Goal: Task Accomplishment & Management: Complete application form

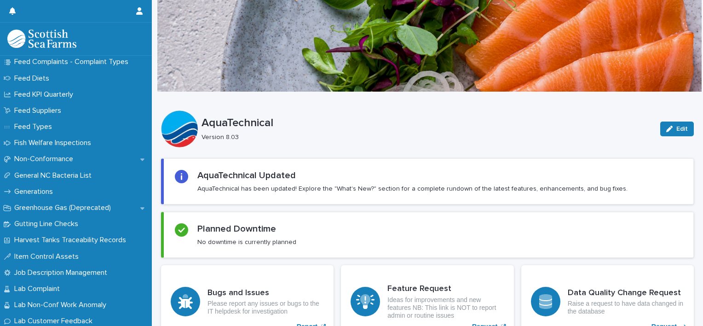
scroll to position [762, 0]
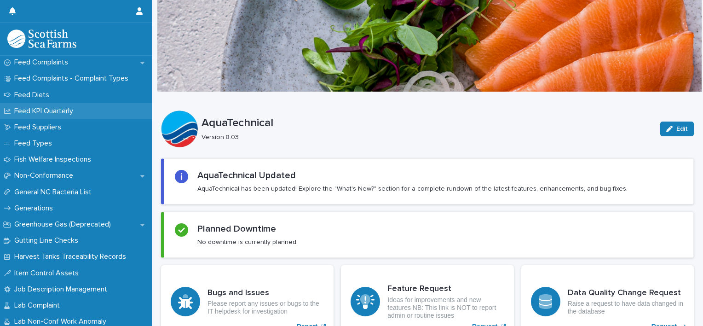
click at [53, 115] on div "Feed KPI Quarterly" at bounding box center [76, 111] width 152 height 16
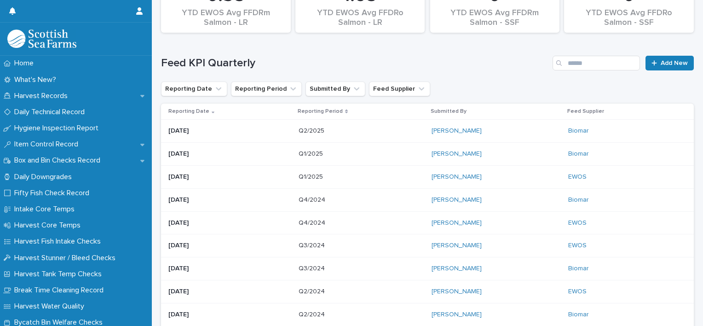
scroll to position [184, 0]
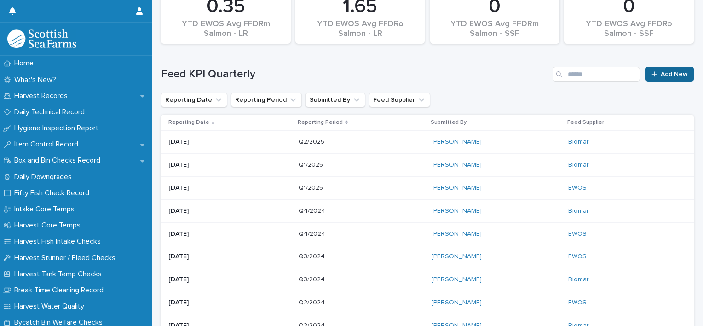
click at [661, 75] on span "Add New" at bounding box center [674, 74] width 27 height 6
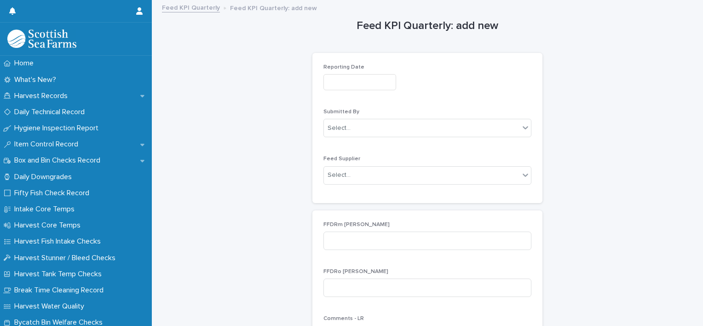
click at [362, 78] on input "text" at bounding box center [359, 82] width 73 height 16
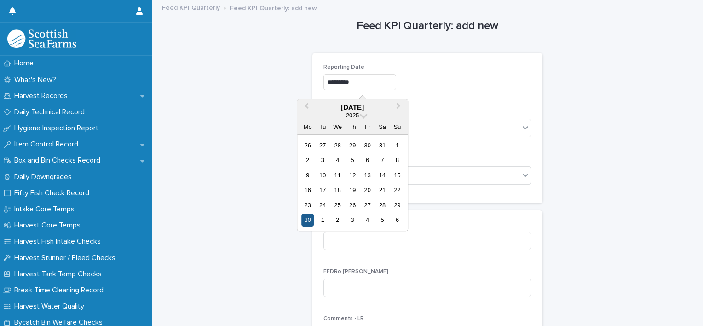
type input "*********"
click at [307, 217] on div "30" at bounding box center [307, 220] width 12 height 12
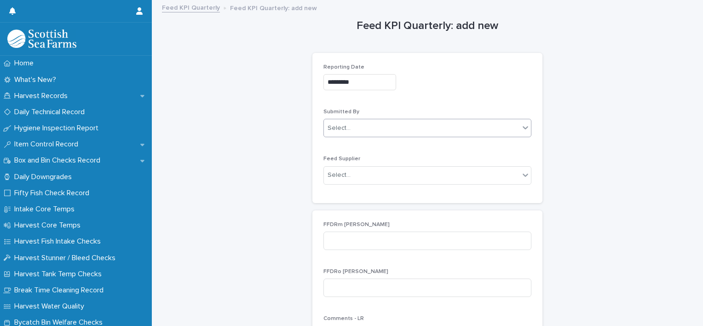
click at [366, 125] on div "Select..." at bounding box center [422, 128] width 196 height 15
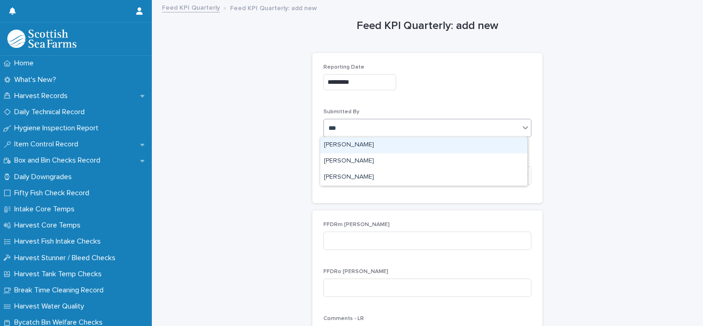
type input "****"
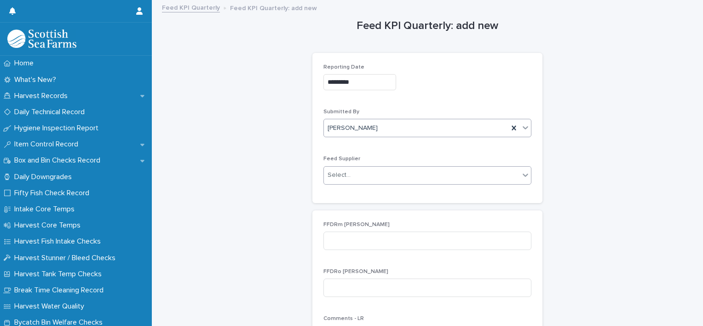
click at [364, 171] on div "Select..." at bounding box center [422, 174] width 196 height 15
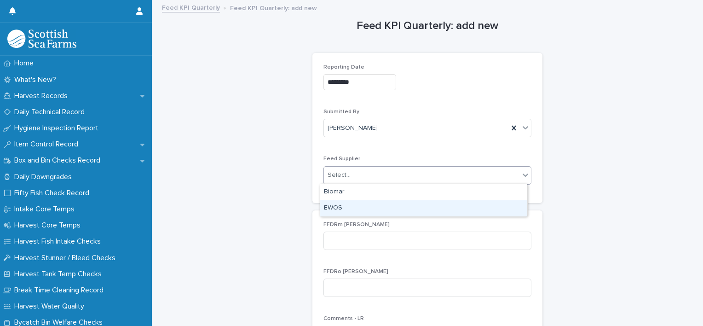
click at [362, 204] on div "EWOS" at bounding box center [423, 208] width 207 height 16
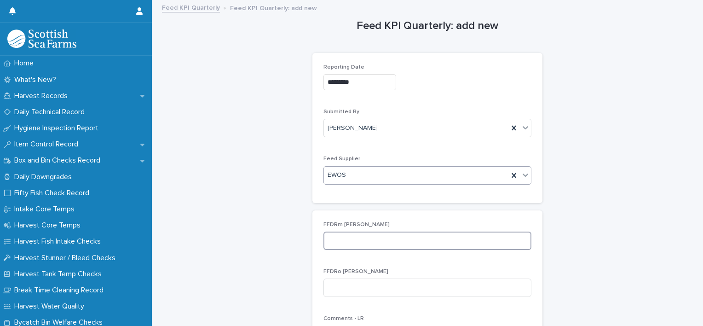
click at [346, 234] on input at bounding box center [427, 240] width 208 height 18
click at [395, 235] on input at bounding box center [427, 240] width 208 height 18
type input "****"
click at [368, 283] on input at bounding box center [427, 287] width 208 height 18
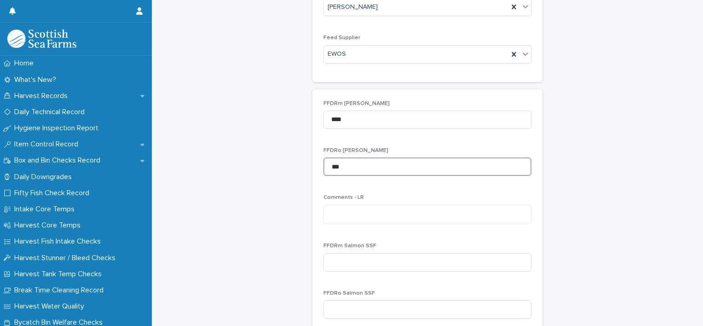
scroll to position [138, 0]
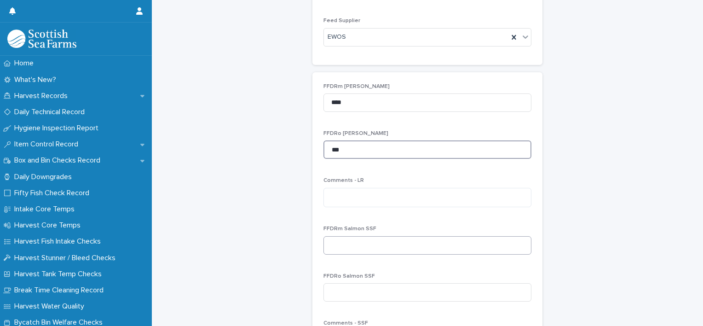
type input "***"
click at [363, 245] on input at bounding box center [427, 245] width 208 height 18
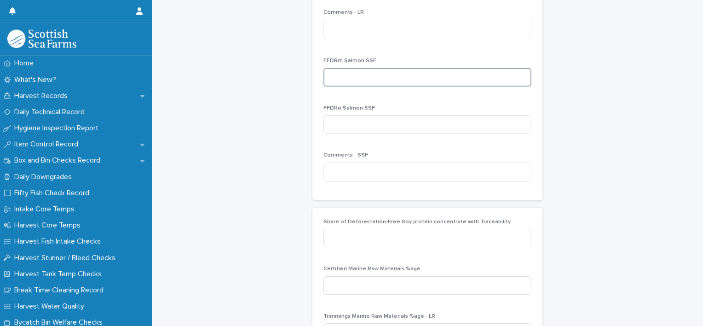
scroll to position [322, 0]
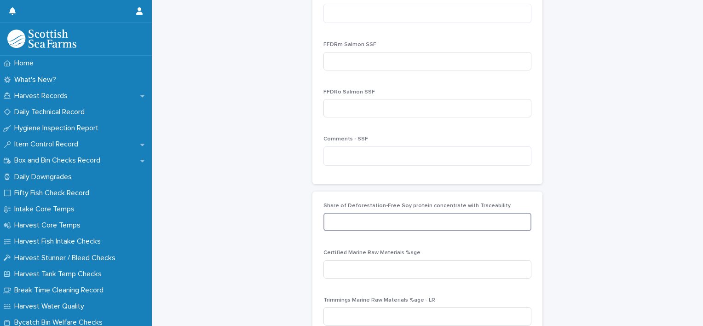
click at [361, 226] on input at bounding box center [427, 222] width 208 height 18
click at [427, 263] on input at bounding box center [427, 269] width 208 height 18
type input "***"
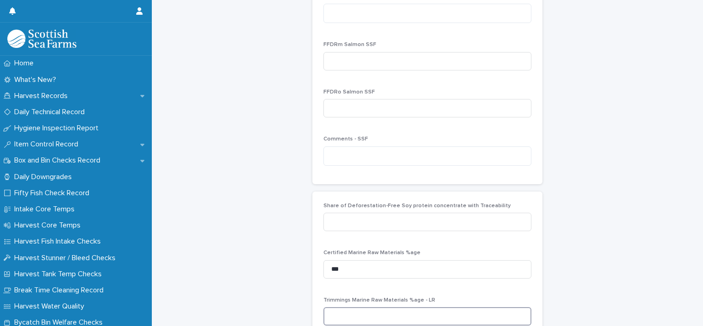
click at [384, 312] on input at bounding box center [427, 316] width 208 height 18
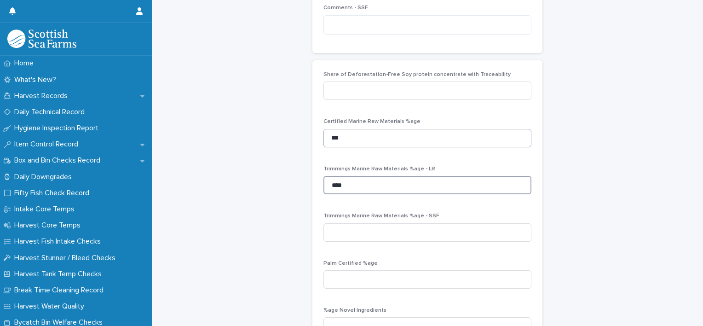
scroll to position [460, 0]
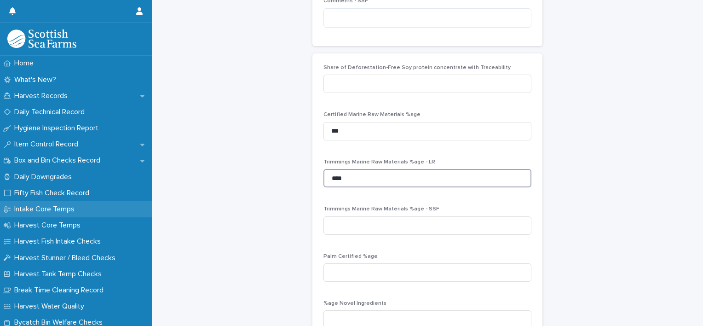
type input "****"
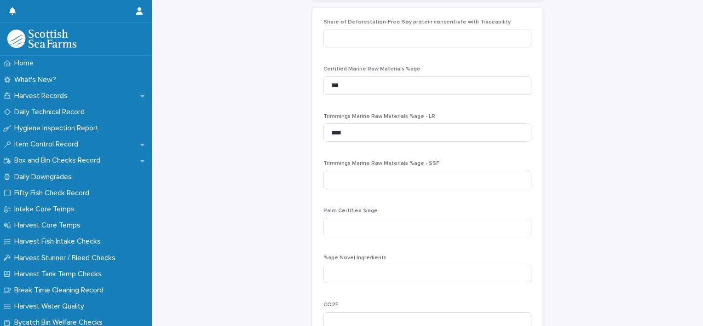
scroll to position [506, 0]
click at [360, 270] on input at bounding box center [427, 273] width 208 height 18
type input "*"
click at [338, 225] on input at bounding box center [427, 226] width 208 height 18
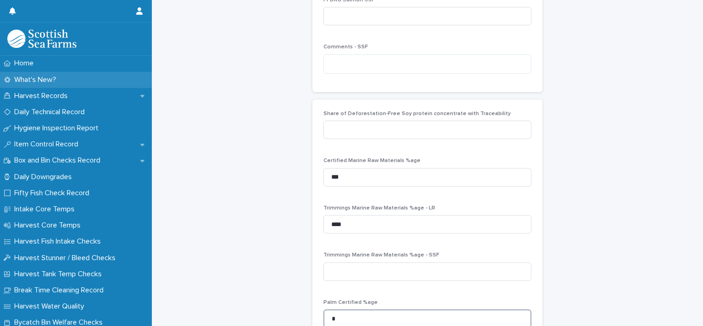
type input "*"
click at [370, 133] on input at bounding box center [427, 130] width 208 height 18
type input "***"
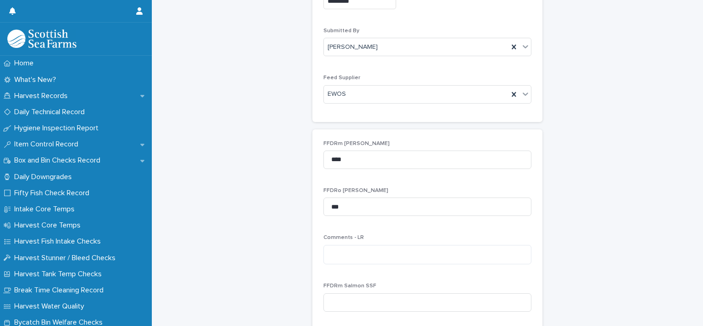
scroll to position [46, 0]
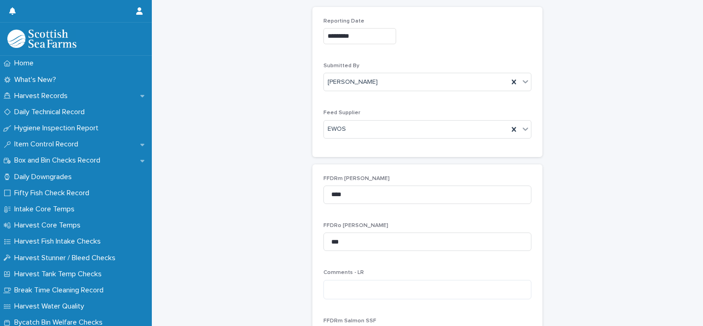
click at [379, 266] on div "FFDRm [PERSON_NAME] **** FFDRo [PERSON_NAME] *** Comments - LR FFDRm Salmon SSF…" at bounding box center [427, 312] width 208 height 274
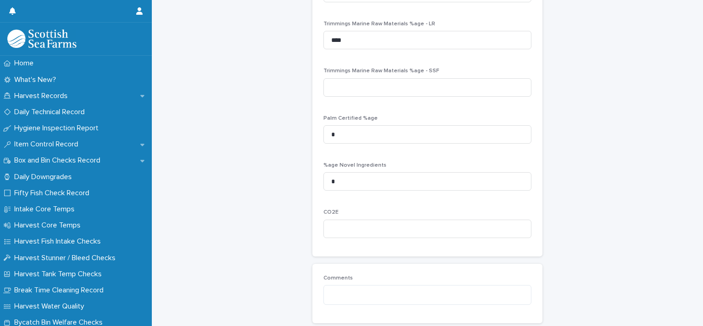
scroll to position [670, 0]
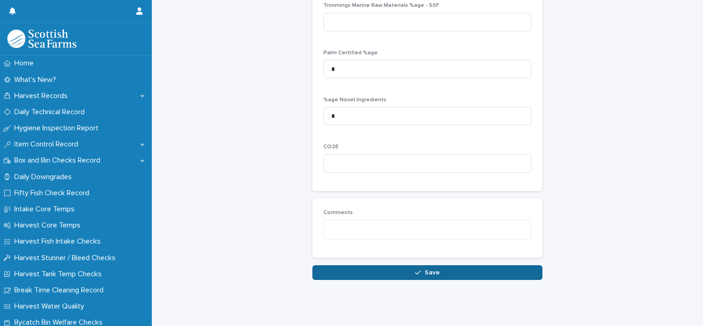
click at [364, 265] on button "Save" at bounding box center [427, 272] width 230 height 15
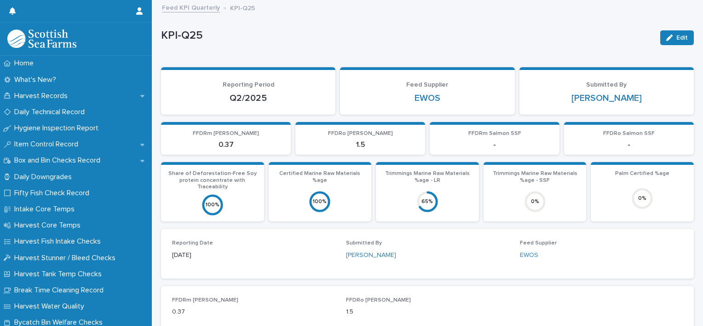
click at [193, 6] on link "Feed KPI Quarterly" at bounding box center [191, 7] width 58 height 11
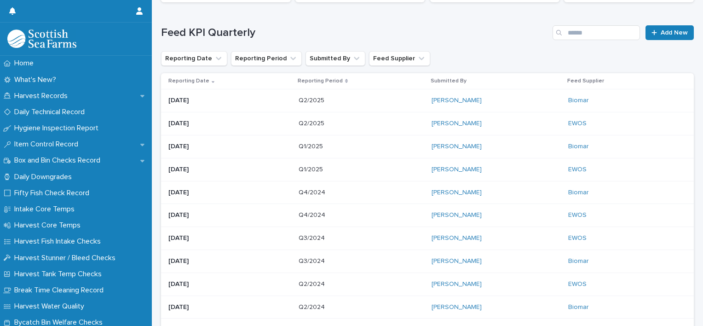
scroll to position [230, 0]
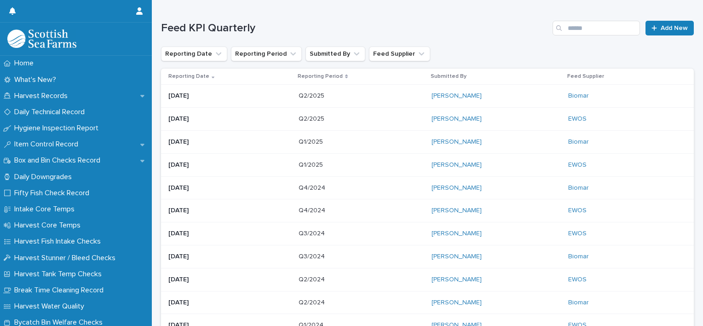
click at [219, 160] on div "[DATE]" at bounding box center [229, 164] width 123 height 10
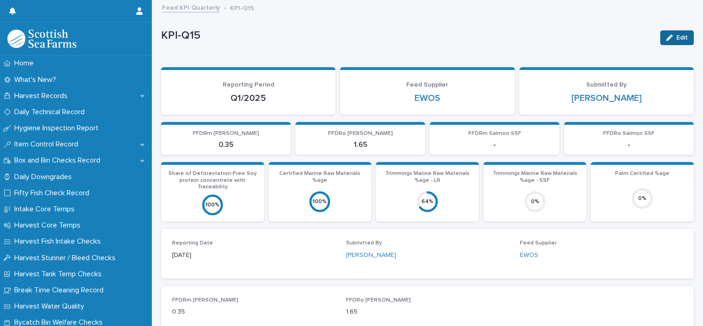
click at [686, 39] on button "Edit" at bounding box center [677, 37] width 34 height 15
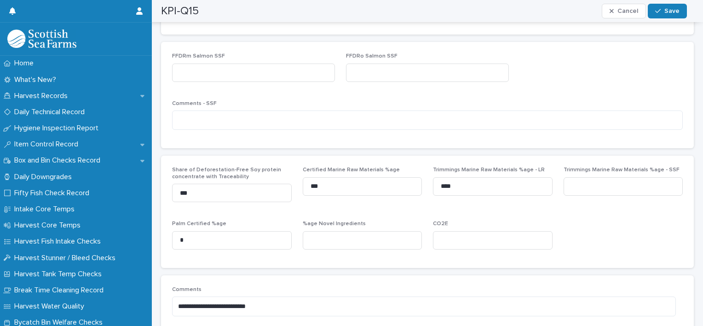
scroll to position [427, 0]
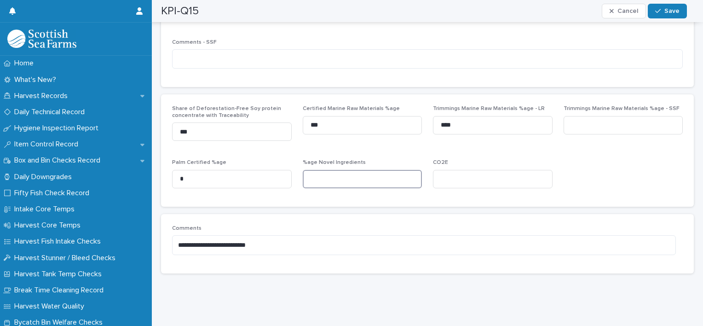
click at [361, 170] on input at bounding box center [363, 179] width 120 height 18
type input "*"
click at [665, 18] on div "KPI-Q15 Cancel Save" at bounding box center [424, 11] width 526 height 22
click at [664, 15] on button "Save" at bounding box center [667, 11] width 39 height 15
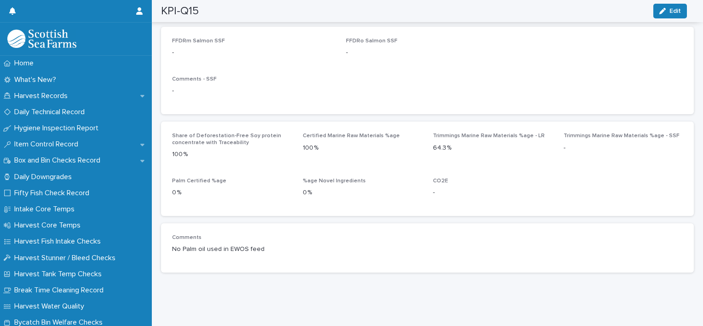
scroll to position [353, 0]
